Goal: Entertainment & Leisure: Consume media (video, audio)

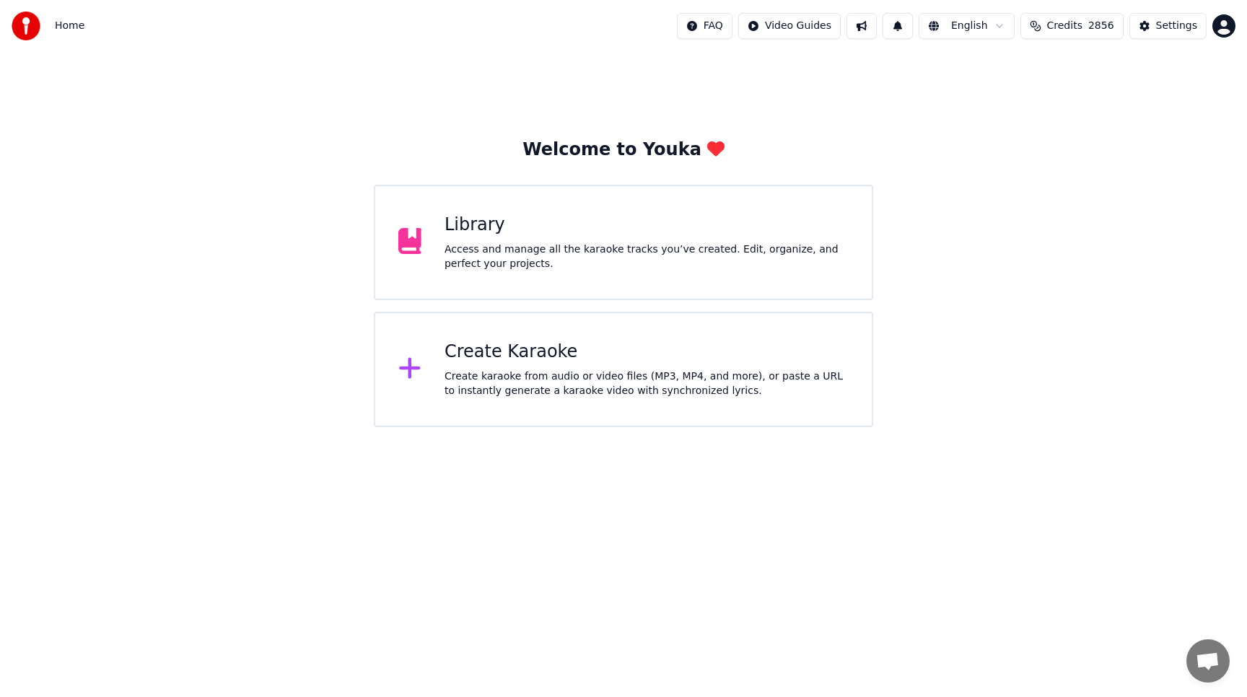
click at [636, 228] on div "Library" at bounding box center [647, 225] width 404 height 23
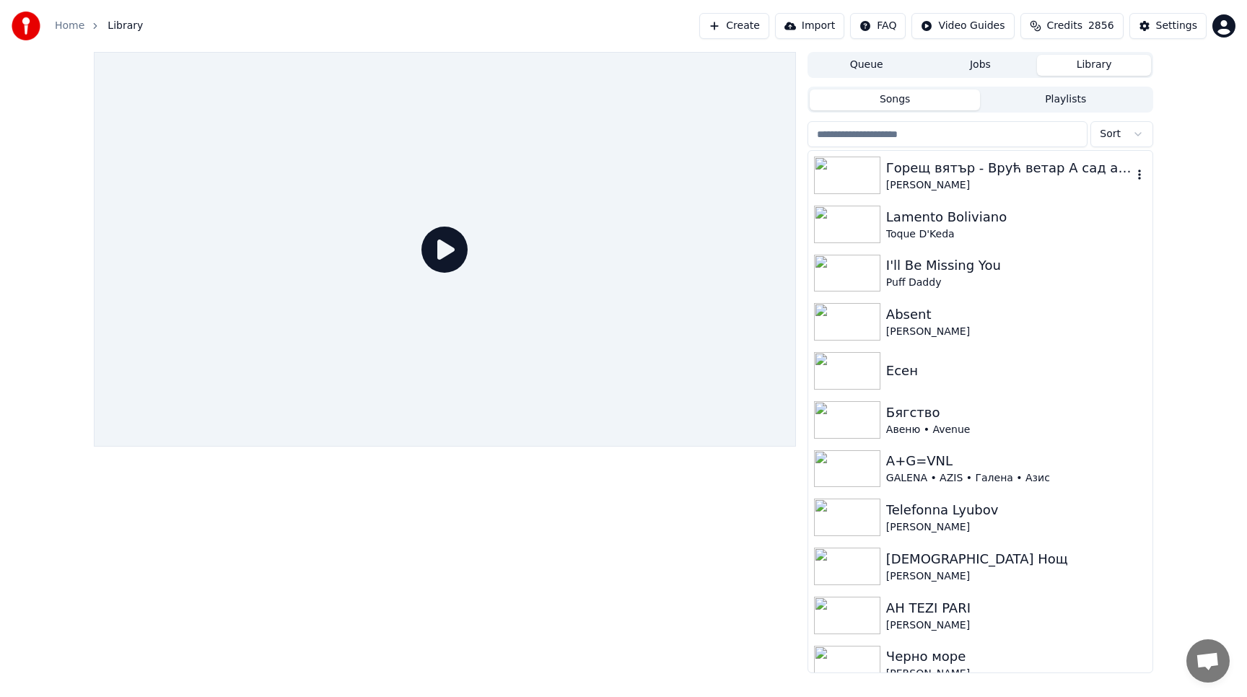
click at [852, 179] on img at bounding box center [847, 176] width 66 height 38
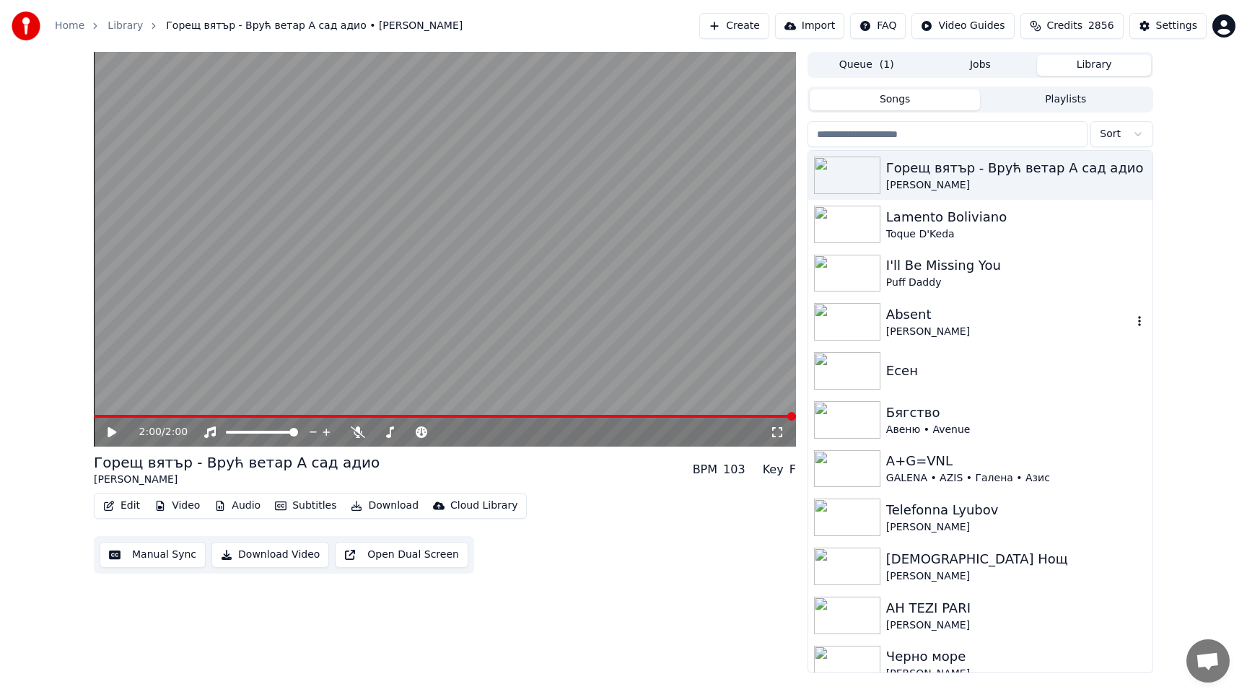
click at [845, 323] on img at bounding box center [847, 322] width 66 height 38
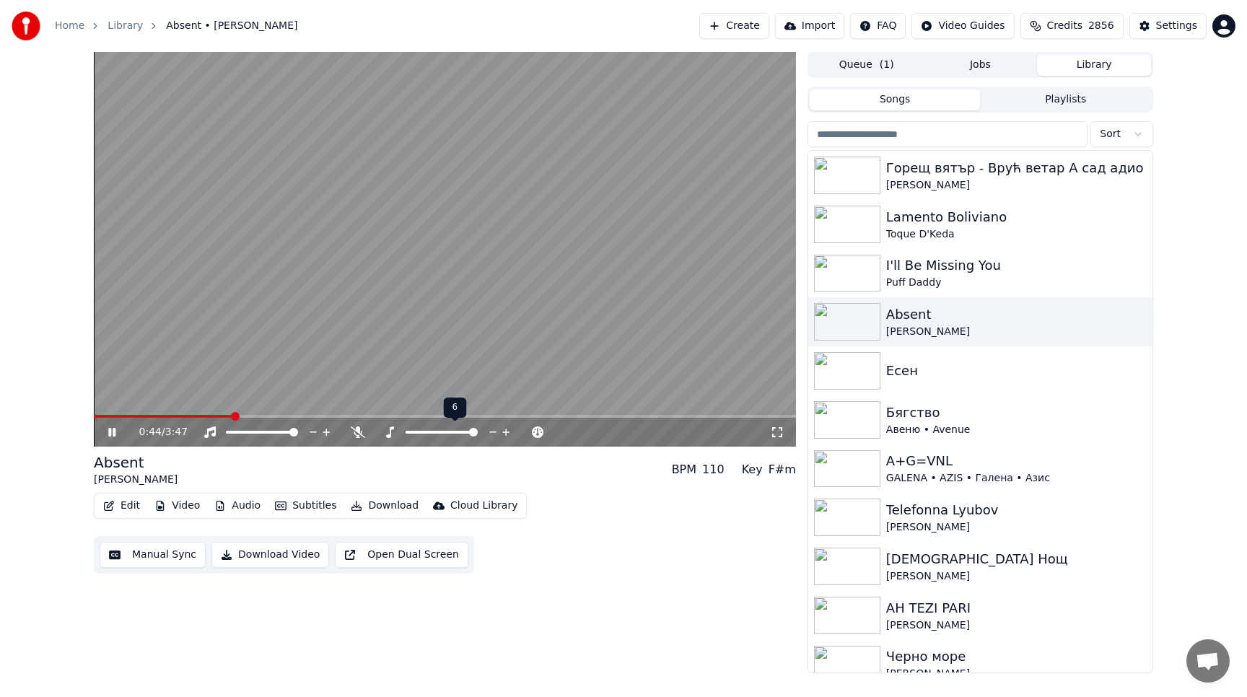
click at [478, 434] on span at bounding box center [473, 432] width 9 height 9
click at [440, 433] on span at bounding box center [441, 432] width 9 height 9
click at [365, 437] on div at bounding box center [423, 432] width 116 height 14
drag, startPoint x: 383, startPoint y: 437, endPoint x: 393, endPoint y: 437, distance: 10.1
click at [393, 437] on div at bounding box center [423, 432] width 116 height 14
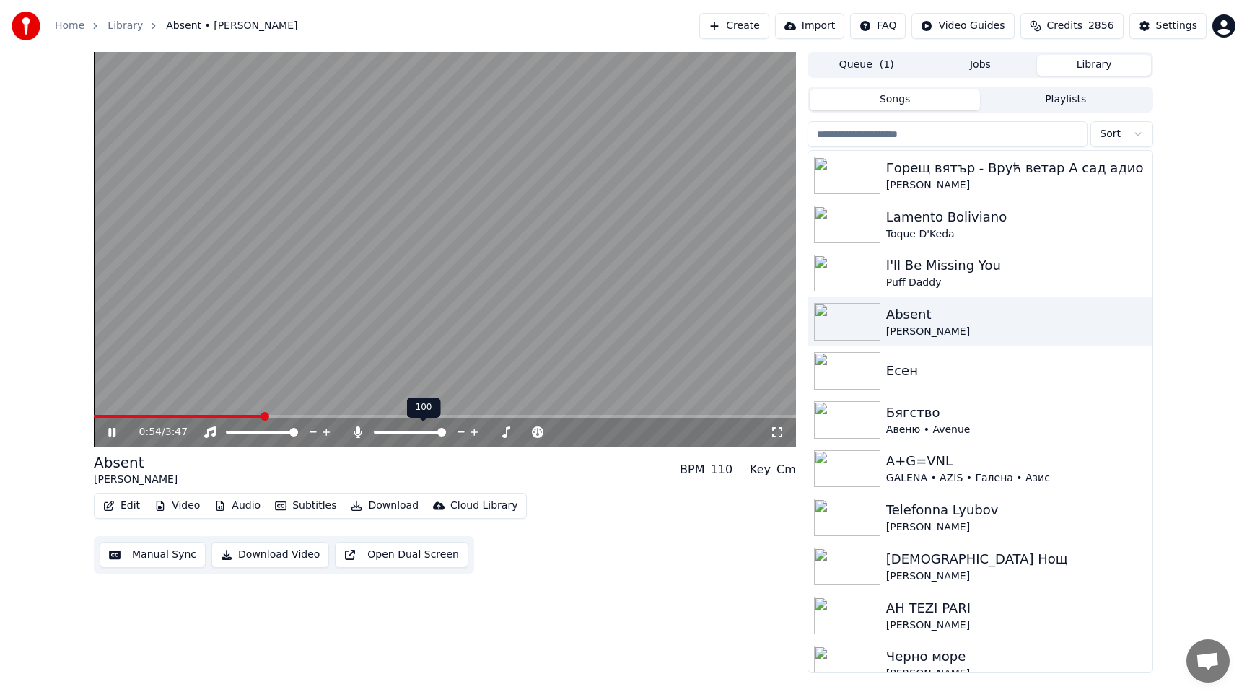
click at [446, 437] on span at bounding box center [441, 432] width 9 height 9
